Goal: Information Seeking & Learning: Learn about a topic

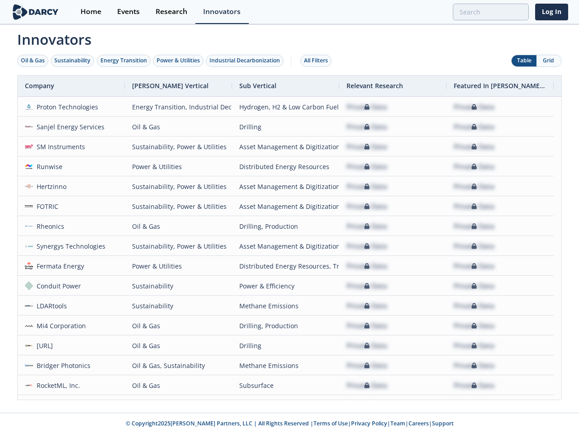
click at [33, 61] on div "Oil & Gas" at bounding box center [33, 61] width 24 height 8
click at [73, 61] on div "Sustainability" at bounding box center [72, 61] width 36 height 8
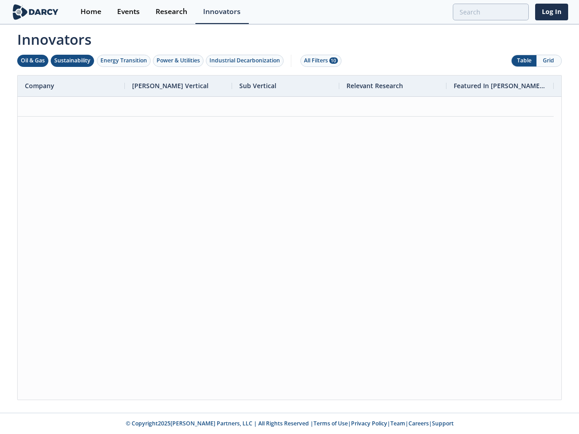
click at [124, 61] on div "Energy Transition" at bounding box center [123, 61] width 47 height 8
click at [179, 61] on div "Power & Utilities" at bounding box center [178, 61] width 43 height 8
click at [247, 61] on div "Industrial Decarbonization" at bounding box center [244, 61] width 71 height 8
